Goal: Navigation & Orientation: Find specific page/section

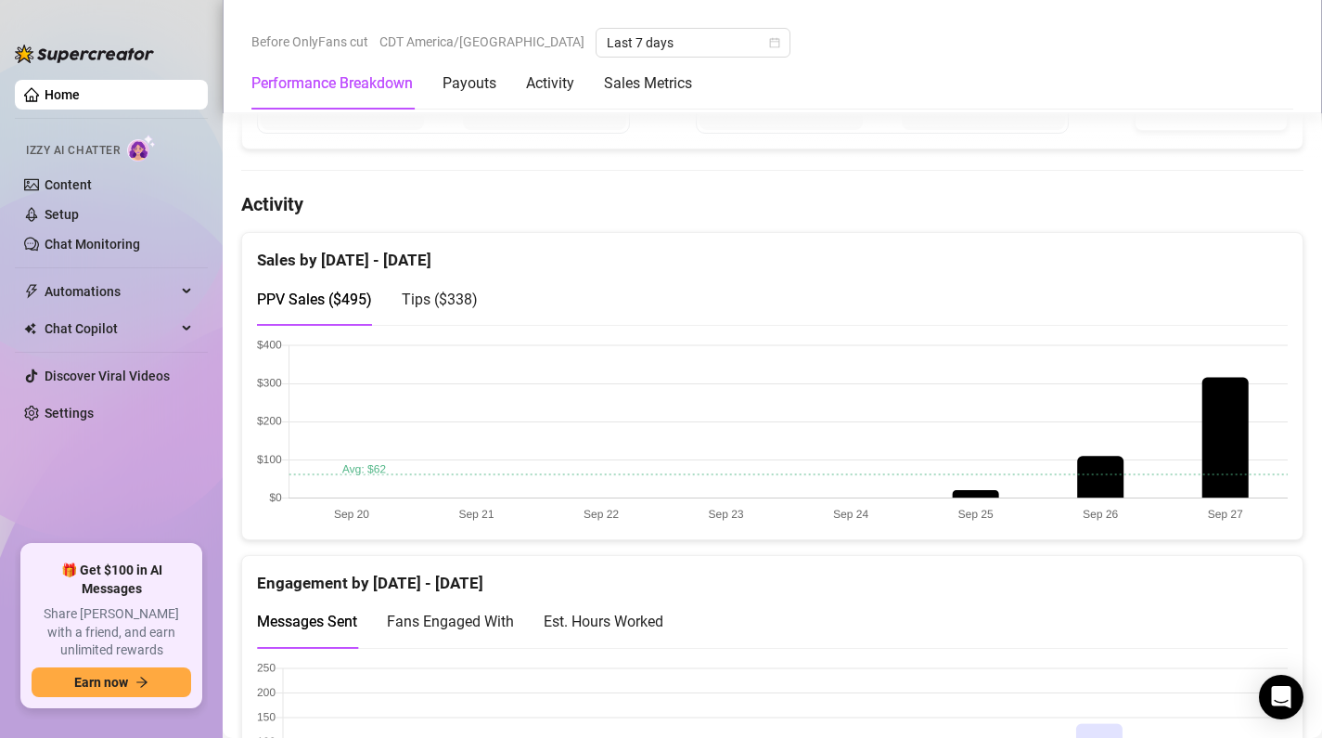
scroll to position [902, 0]
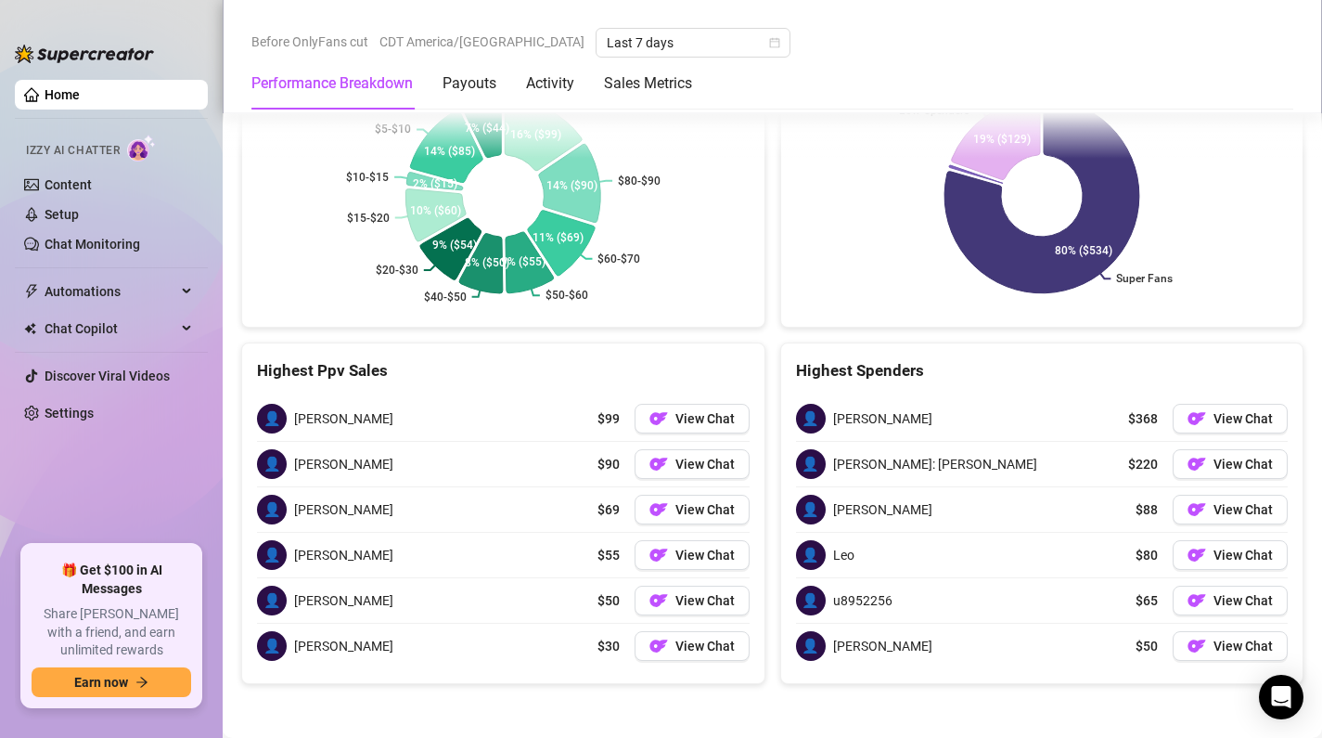
scroll to position [2690, 0]
